Goal: Transaction & Acquisition: Purchase product/service

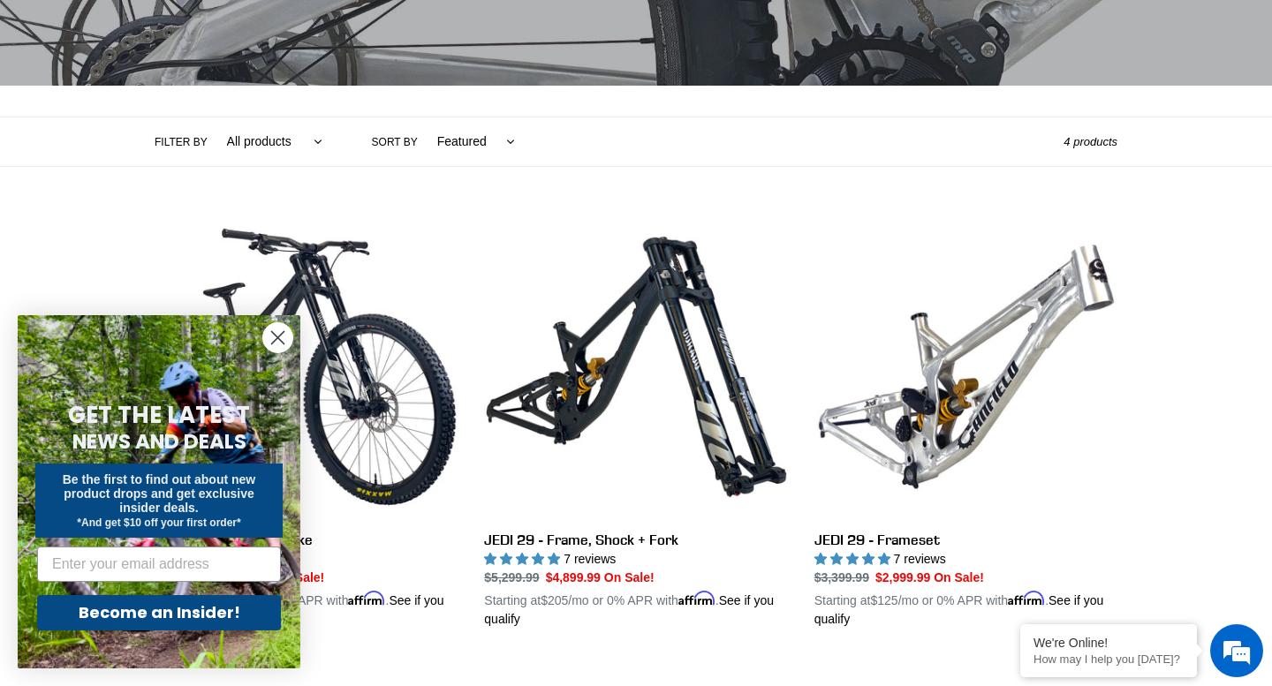
scroll to position [315, 0]
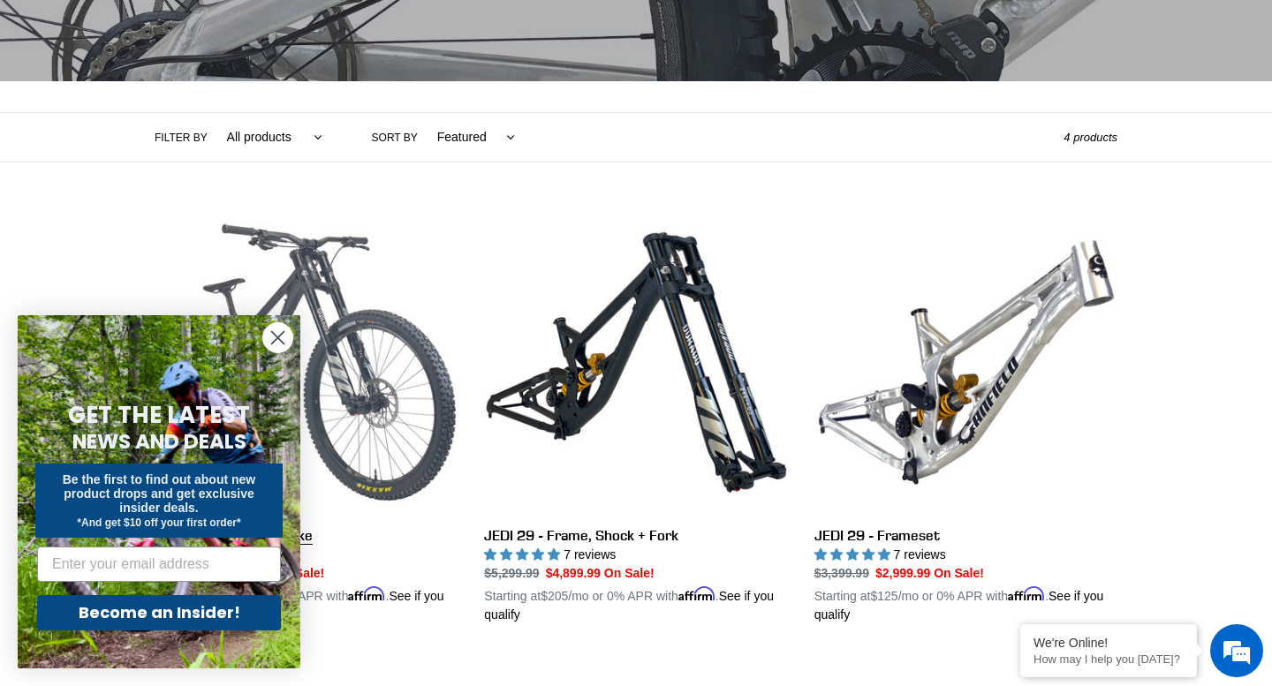
click at [410, 437] on link "JEDI 29 - Complete Bike" at bounding box center [306, 417] width 303 height 413
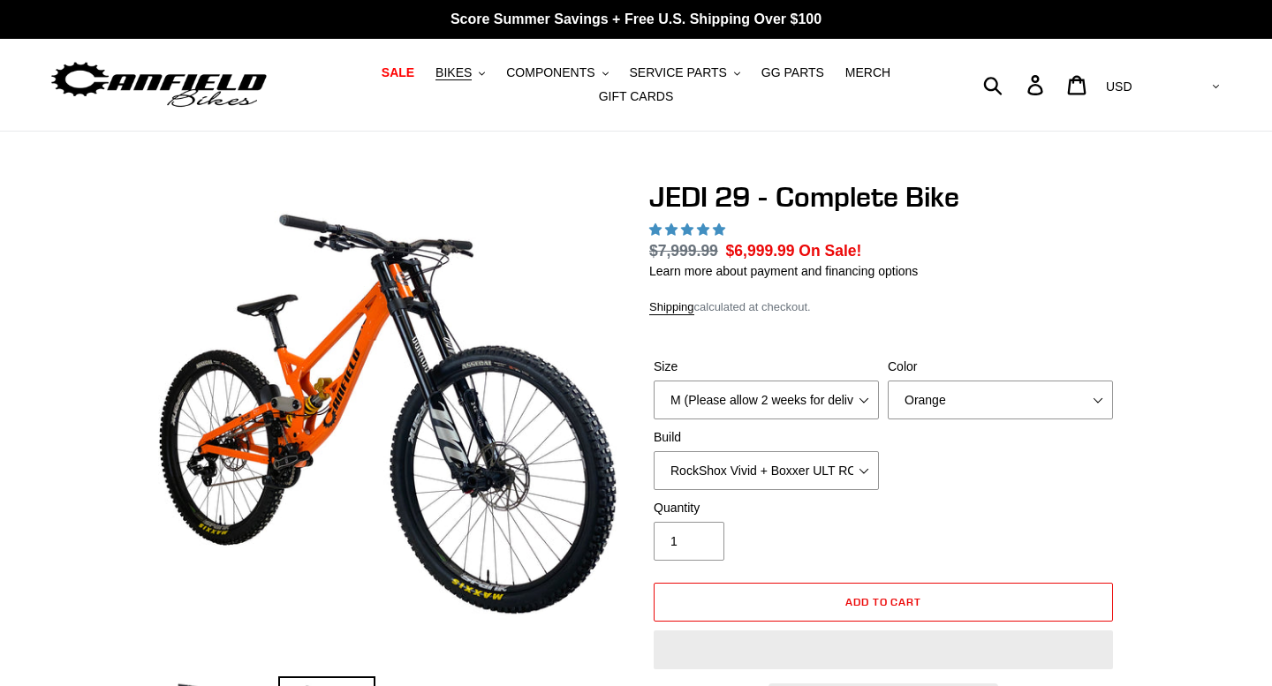
select select "highest-rating"
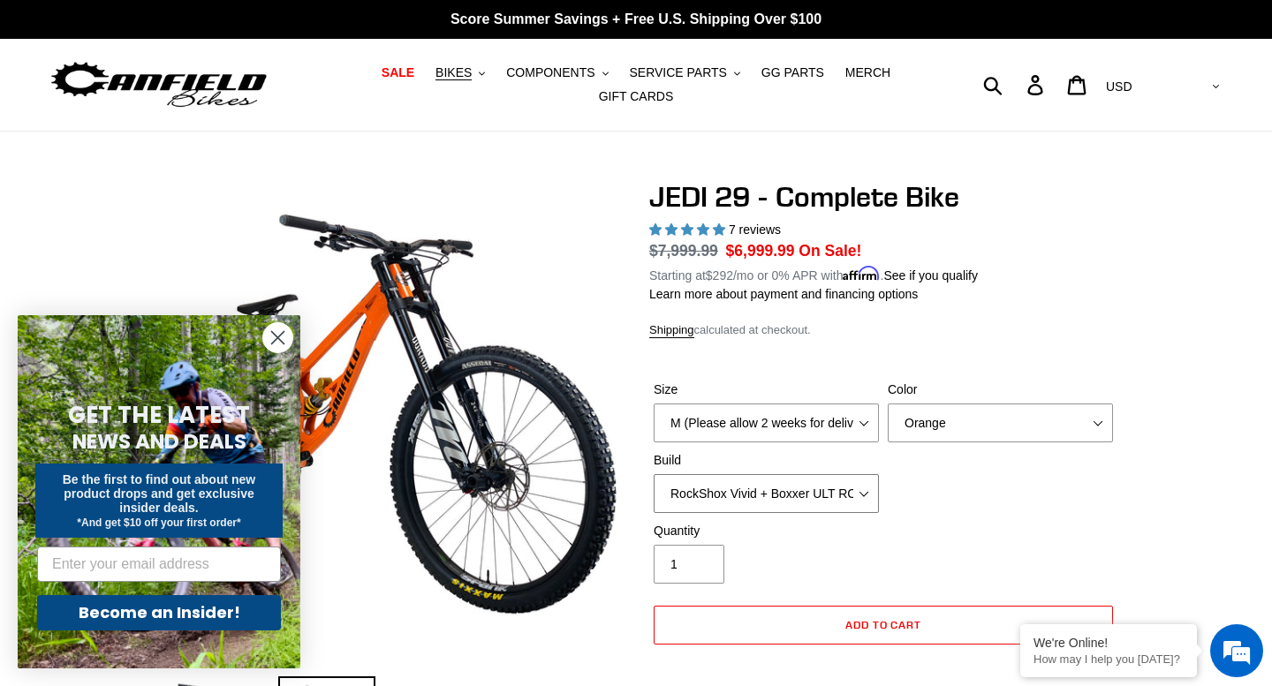
click at [784, 495] on select "RockShox Vivid + Boxxer ULT RC2 C3 200 + SRAM XO RockShox Vivid + Boxxer ULT RC…" at bounding box center [765, 493] width 225 height 39
click at [849, 479] on select "RockShox Vivid + Boxxer ULT RC2 C3 200 + SRAM XO RockShox Vivid + Boxxer ULT RC…" at bounding box center [765, 493] width 225 height 39
click at [998, 419] on select "Orange Stealth Black Raw" at bounding box center [999, 423] width 225 height 39
select select "Stealth Black"
click at [887, 404] on select "Orange Stealth Black Raw" at bounding box center [999, 423] width 225 height 39
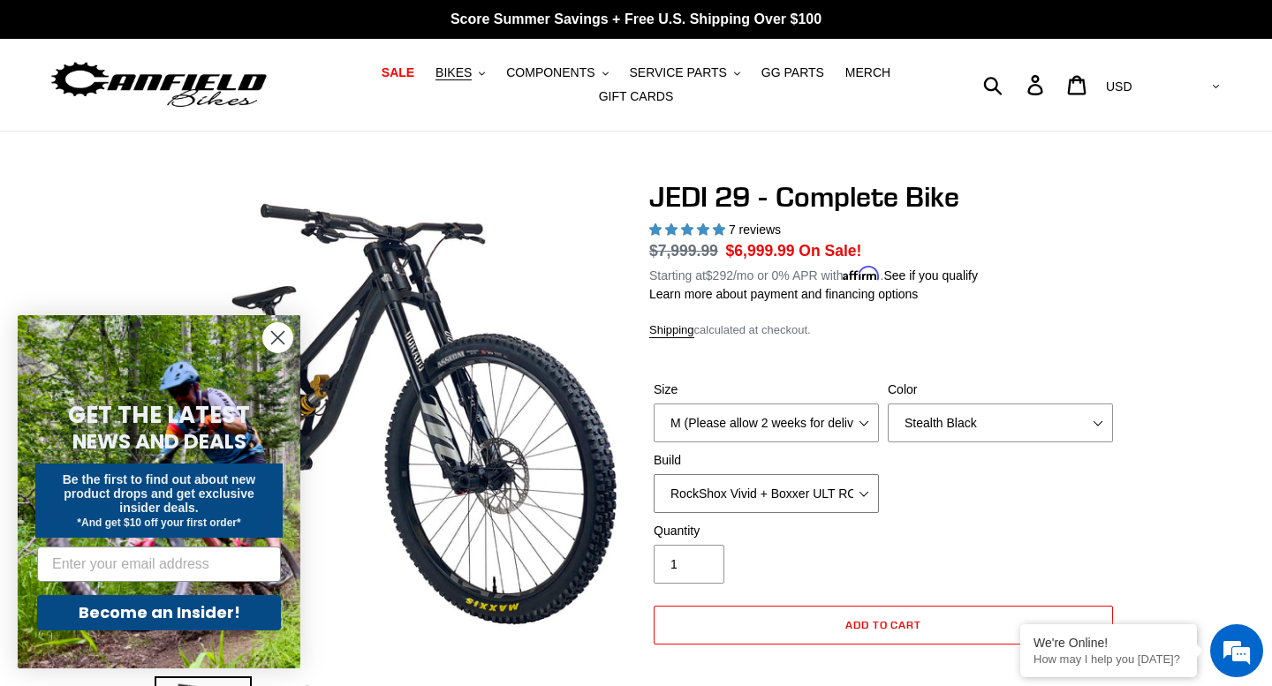
click at [841, 495] on select "RockShox Vivid + Boxxer ULT RC2 C3 200 + SRAM XO RockShox Vivid + Boxxer ULT RC…" at bounding box center [765, 493] width 225 height 39
select select "EXT eStoria LOK V3 + EXT Vaia 200 + Shimano"
click at [653, 474] on select "RockShox Vivid + Boxxer ULT RC2 C3 200 + SRAM XO RockShox Vivid + Boxxer ULT RC…" at bounding box center [765, 493] width 225 height 39
click at [279, 337] on circle "Close dialog" at bounding box center [277, 337] width 29 height 29
